Goal: Complete application form

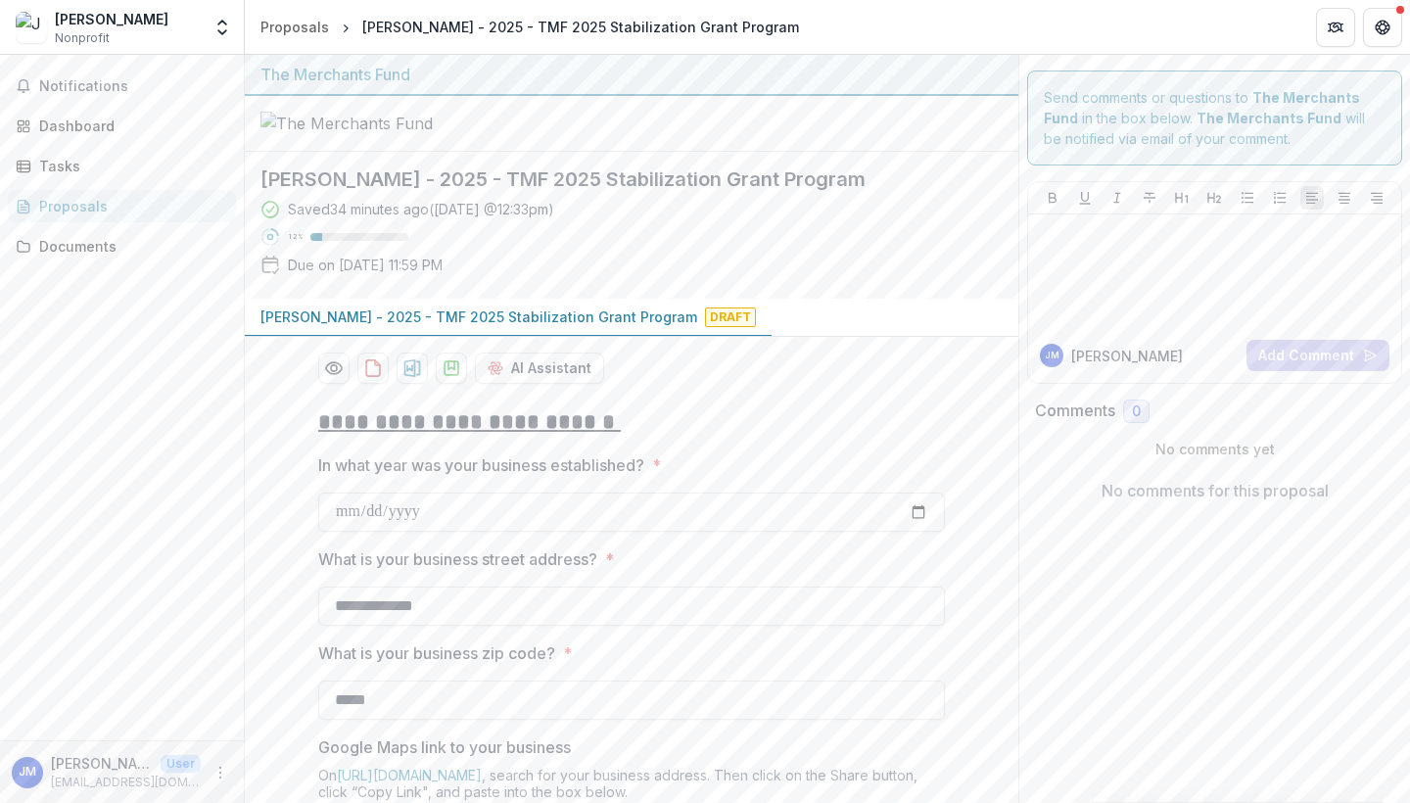
scroll to position [753, 0]
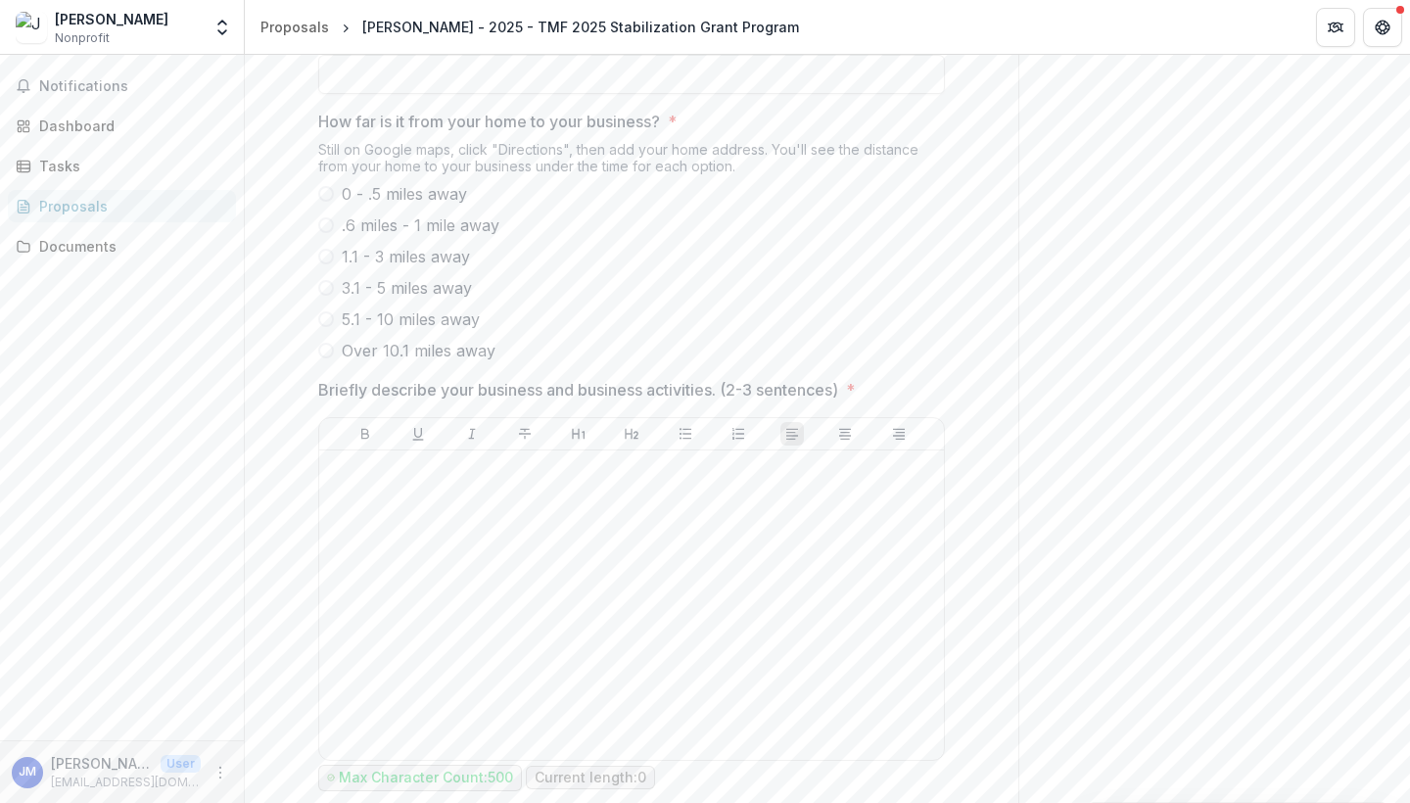
click at [410, 30] on link "https://google.com/maps" at bounding box center [409, 22] width 145 height 17
click at [696, 94] on input "Google Maps link to your business" at bounding box center [631, 74] width 627 height 39
click at [394, 94] on input "Google Maps link to your business" at bounding box center [631, 74] width 627 height 39
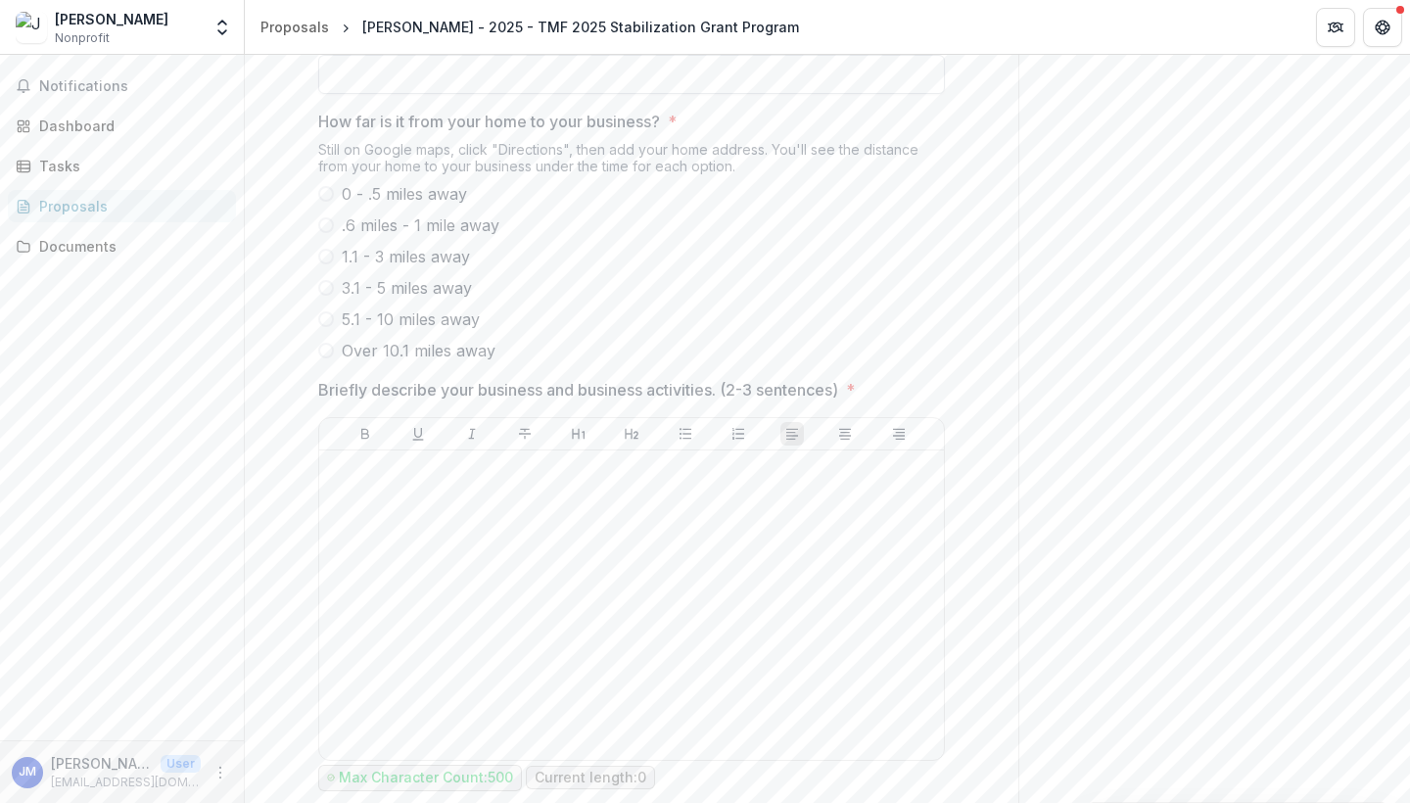
click at [394, 94] on input "Google Maps link to your business" at bounding box center [631, 74] width 627 height 39
click at [364, 94] on input "Google Maps link to your business" at bounding box center [631, 74] width 627 height 39
click at [341, 94] on input "Google Maps link to your business" at bounding box center [631, 74] width 627 height 39
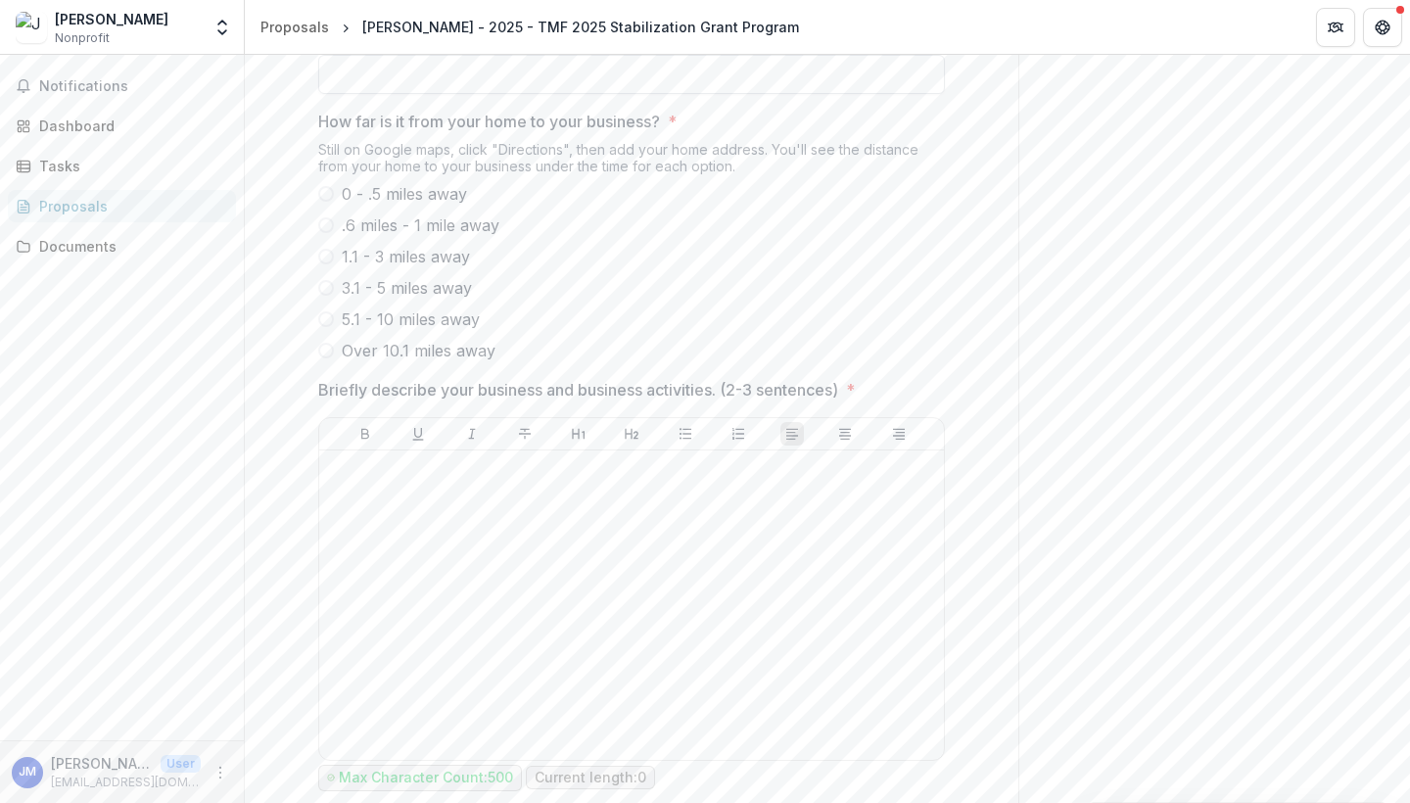
click at [341, 94] on input "Google Maps link to your business" at bounding box center [631, 74] width 627 height 39
click at [414, 94] on input "Google Maps link to your business" at bounding box center [631, 74] width 627 height 39
click at [434, 94] on input "Google Maps link to your business" at bounding box center [631, 74] width 627 height 39
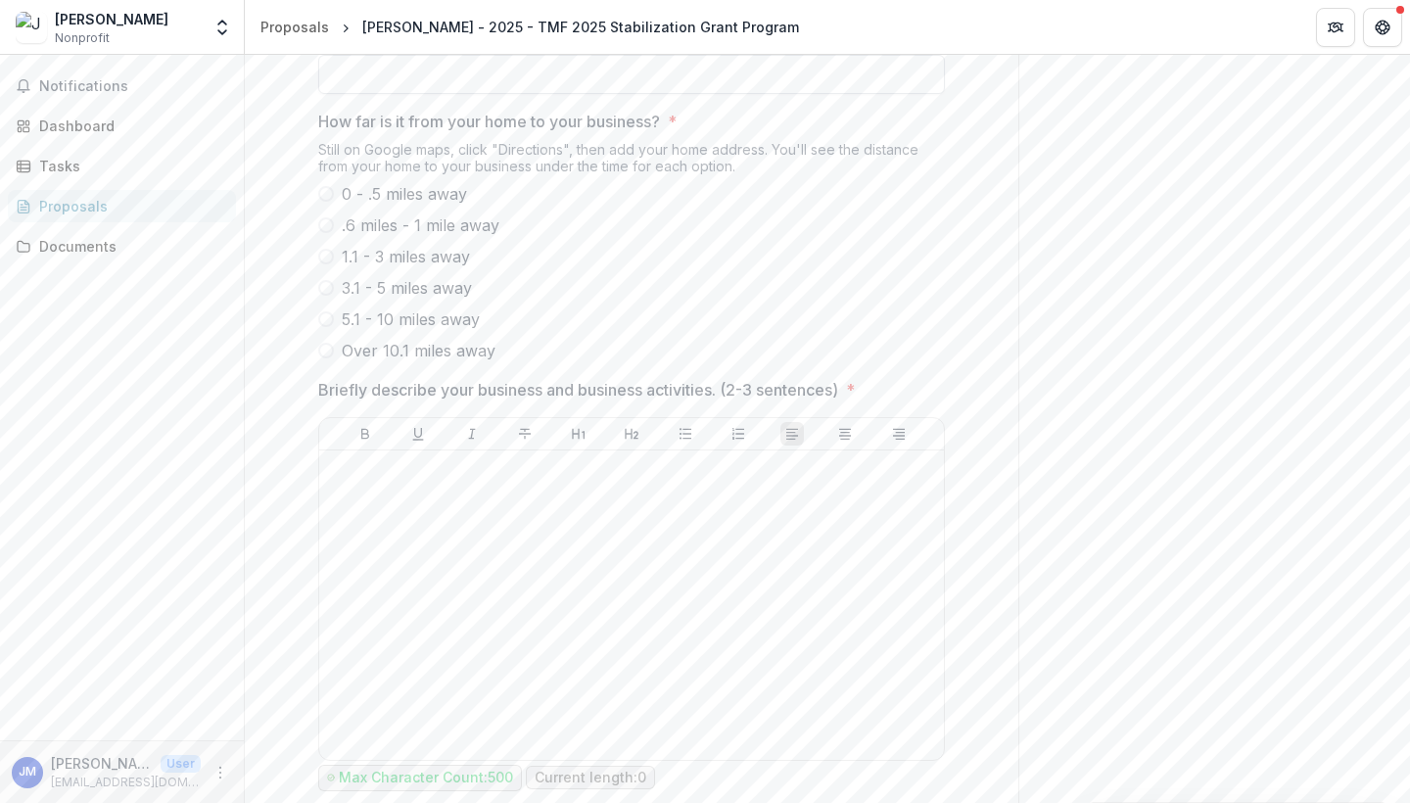
click at [434, 94] on input "Google Maps link to your business" at bounding box center [631, 74] width 627 height 39
click at [421, 168] on div "**********" at bounding box center [631, 295] width 627 height 1313
click at [397, 94] on input "Google Maps link to your business" at bounding box center [631, 74] width 627 height 39
